Goal: Navigation & Orientation: Find specific page/section

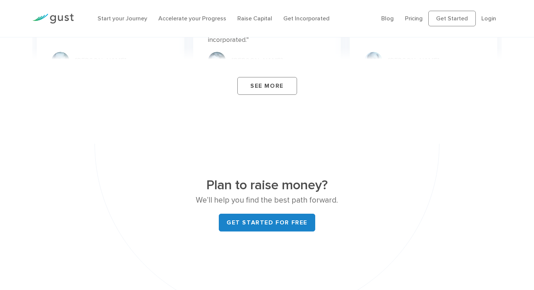
scroll to position [2715, 0]
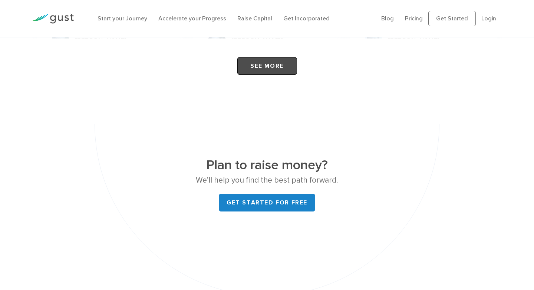
click at [273, 75] on link "See More" at bounding box center [267, 66] width 60 height 18
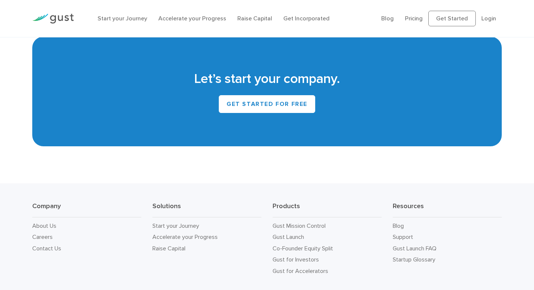
scroll to position [3328, 0]
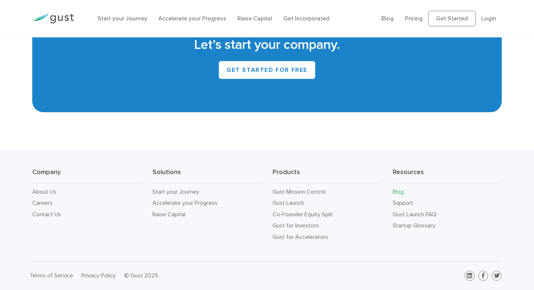
click at [402, 193] on link "Blog" at bounding box center [397, 191] width 11 height 7
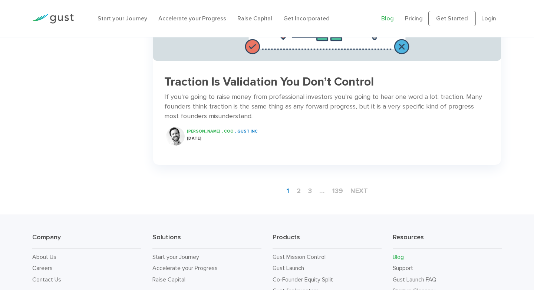
scroll to position [1142, 0]
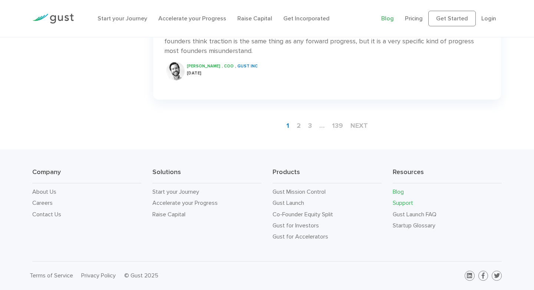
click at [404, 203] on link "Support" at bounding box center [402, 202] width 20 height 7
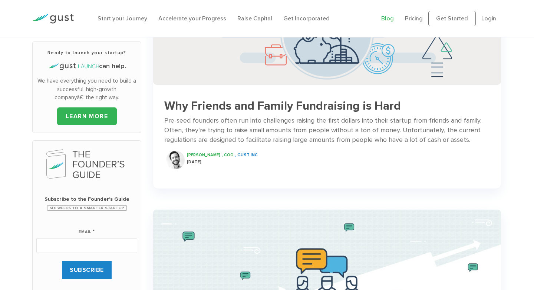
scroll to position [0, 0]
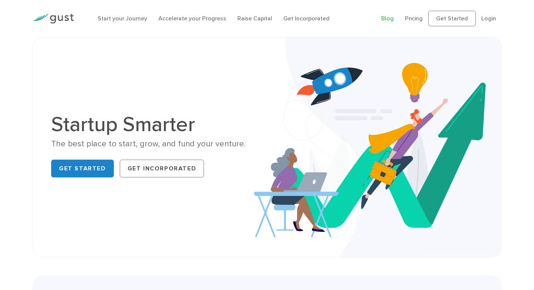
click at [393, 20] on link "Blog" at bounding box center [387, 18] width 13 height 7
